Goal: Entertainment & Leisure: Consume media (video, audio)

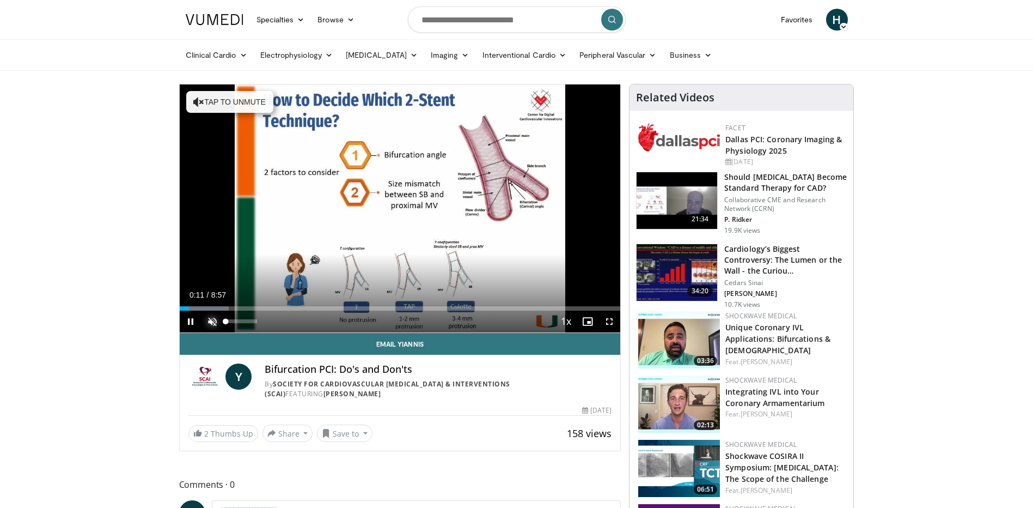
click at [215, 326] on span "Video Player" at bounding box center [213, 322] width 22 height 22
click at [610, 321] on span "Video Player" at bounding box center [610, 322] width 22 height 22
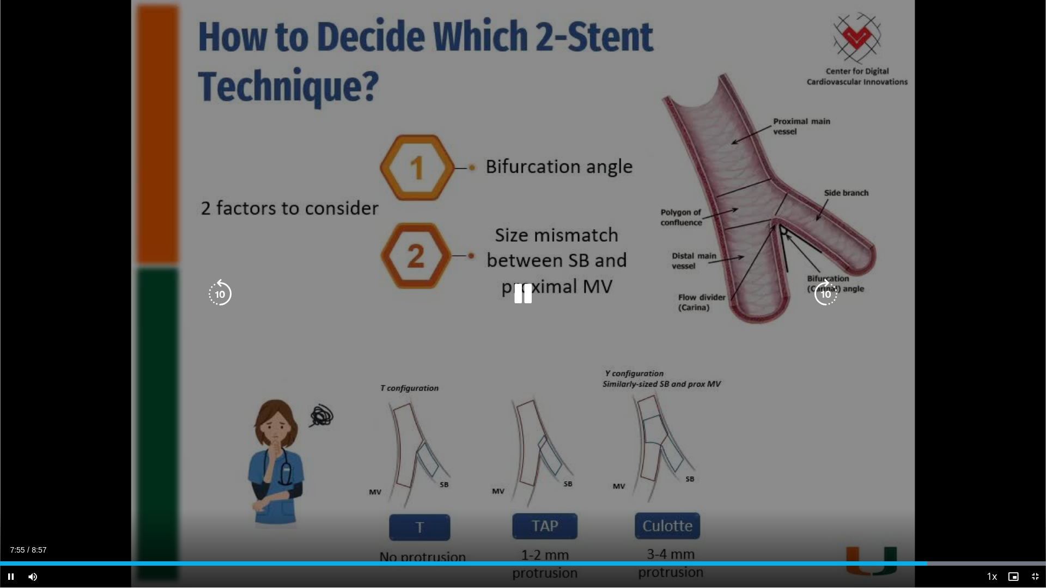
click at [527, 302] on icon "Video Player" at bounding box center [523, 294] width 31 height 31
click at [519, 298] on icon "Video Player" at bounding box center [523, 294] width 31 height 31
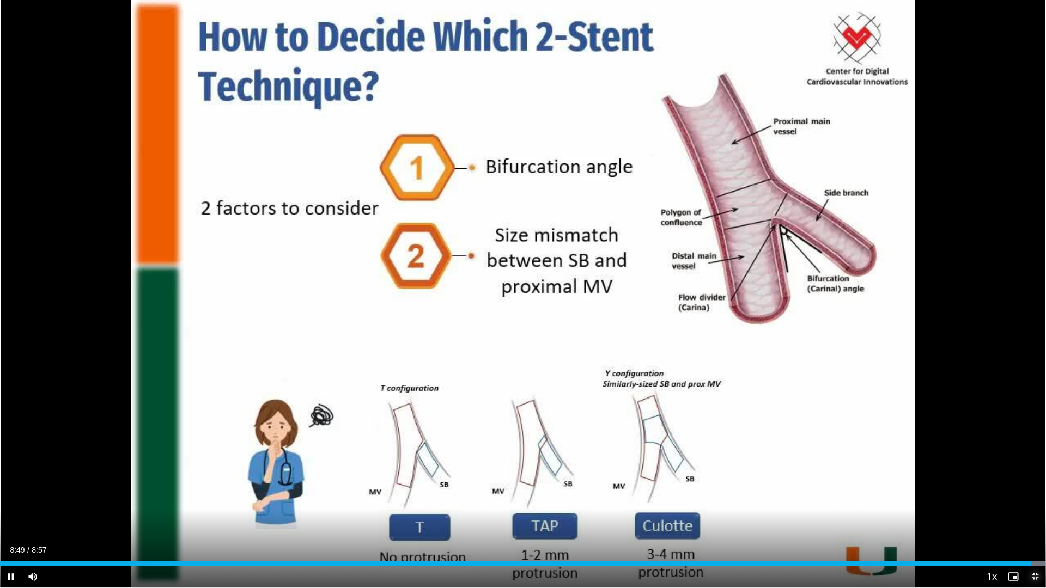
click at [1033, 507] on span "Video Player" at bounding box center [1035, 577] width 22 height 22
